Goal: Task Accomplishment & Management: Manage account settings

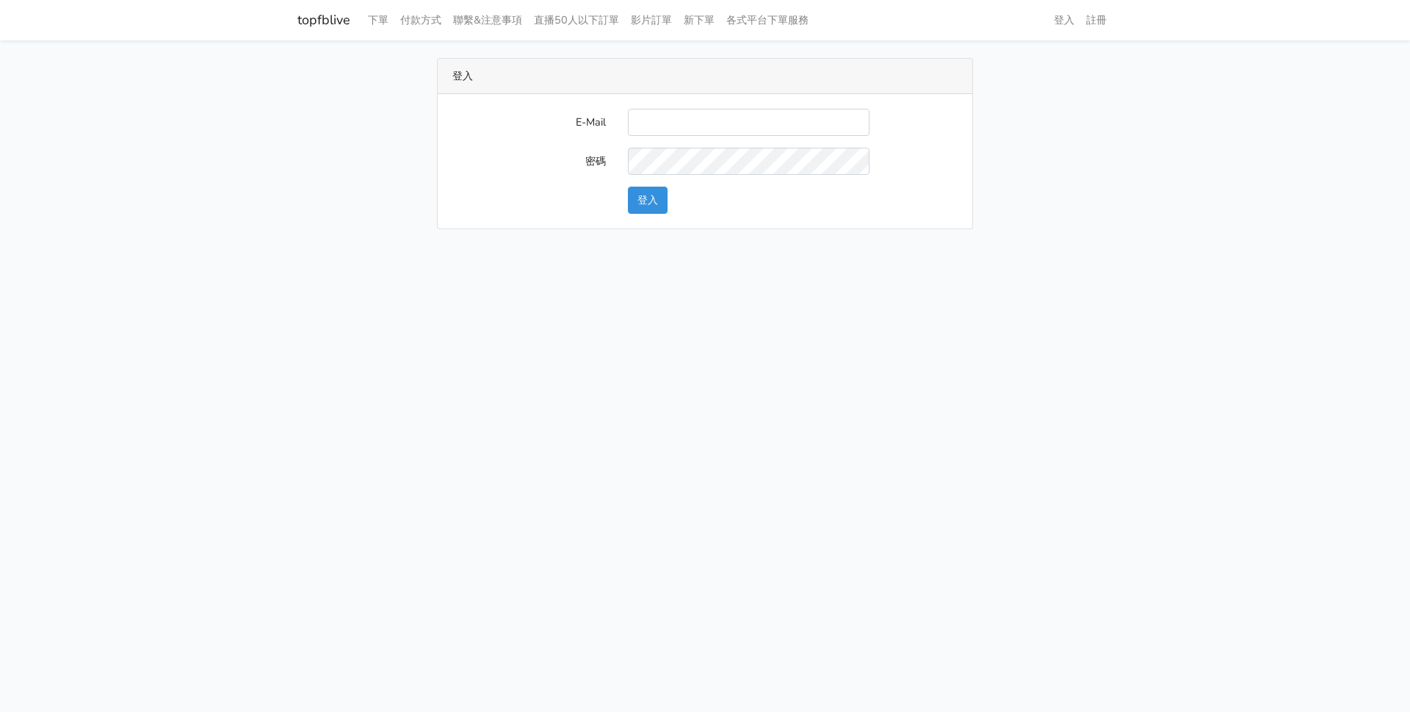
click at [649, 132] on input "E-Mail" at bounding box center [749, 122] width 242 height 27
type input "[EMAIL_ADDRESS][DOMAIN_NAME]"
click at [628, 187] on button "登入" at bounding box center [648, 200] width 40 height 27
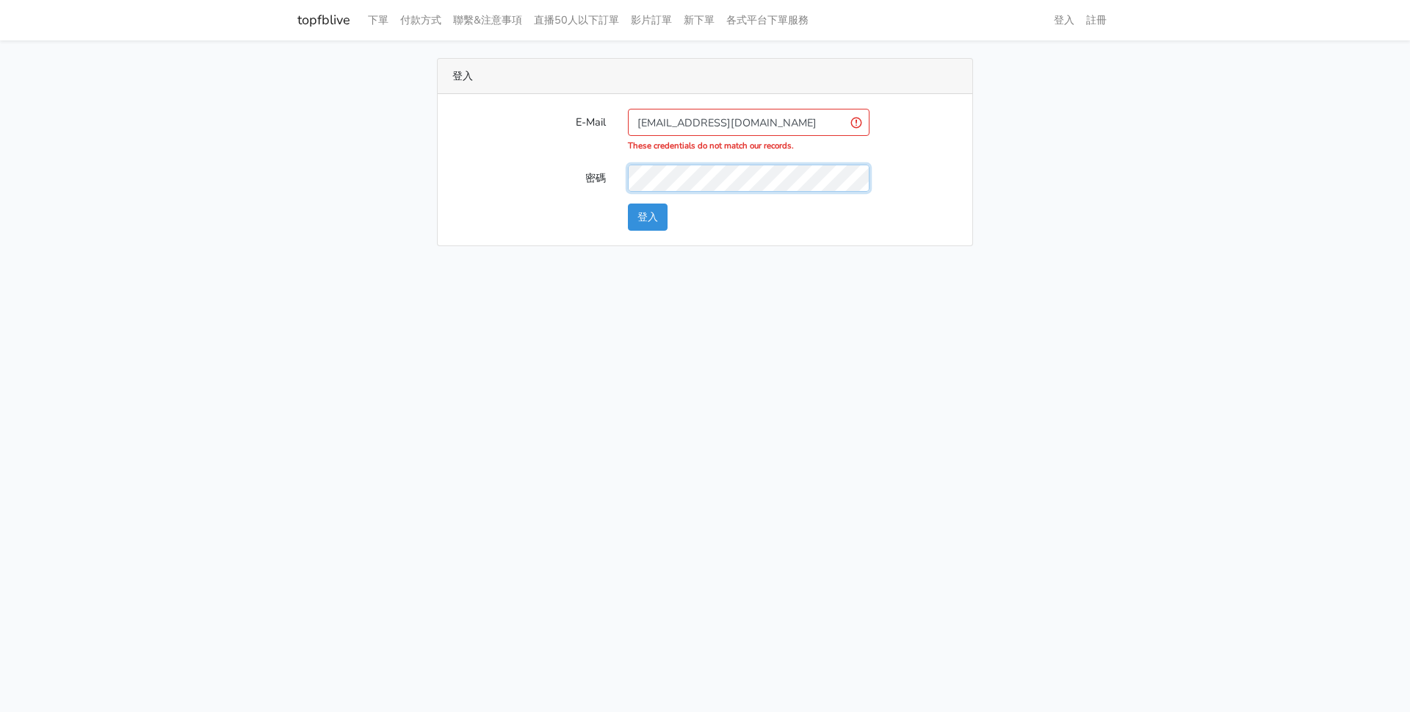
click at [628, 203] on button "登入" at bounding box center [648, 216] width 40 height 27
